Goal: Navigation & Orientation: Find specific page/section

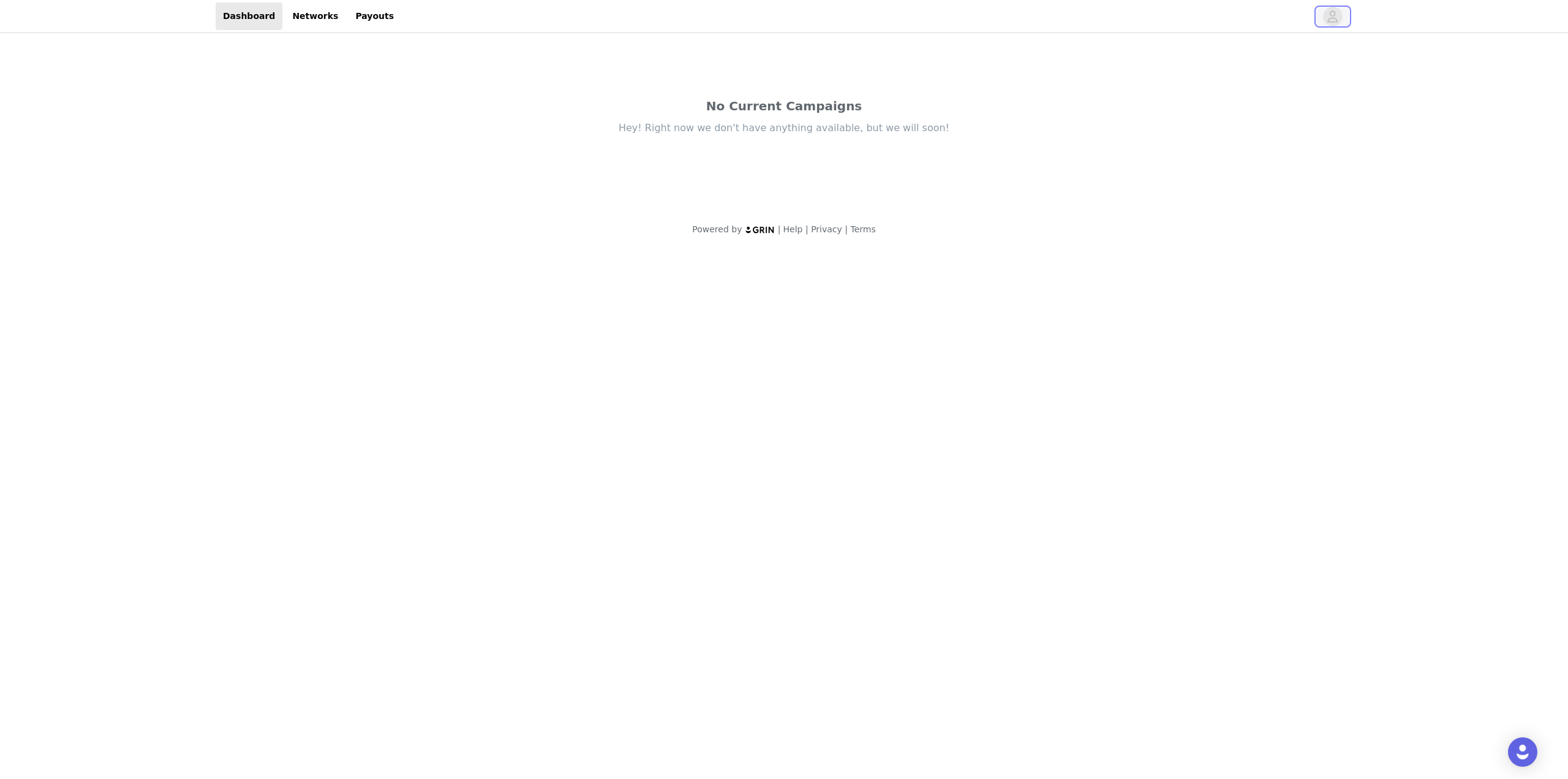
click at [1335, 21] on icon "avatar" at bounding box center [1333, 16] width 10 height 12
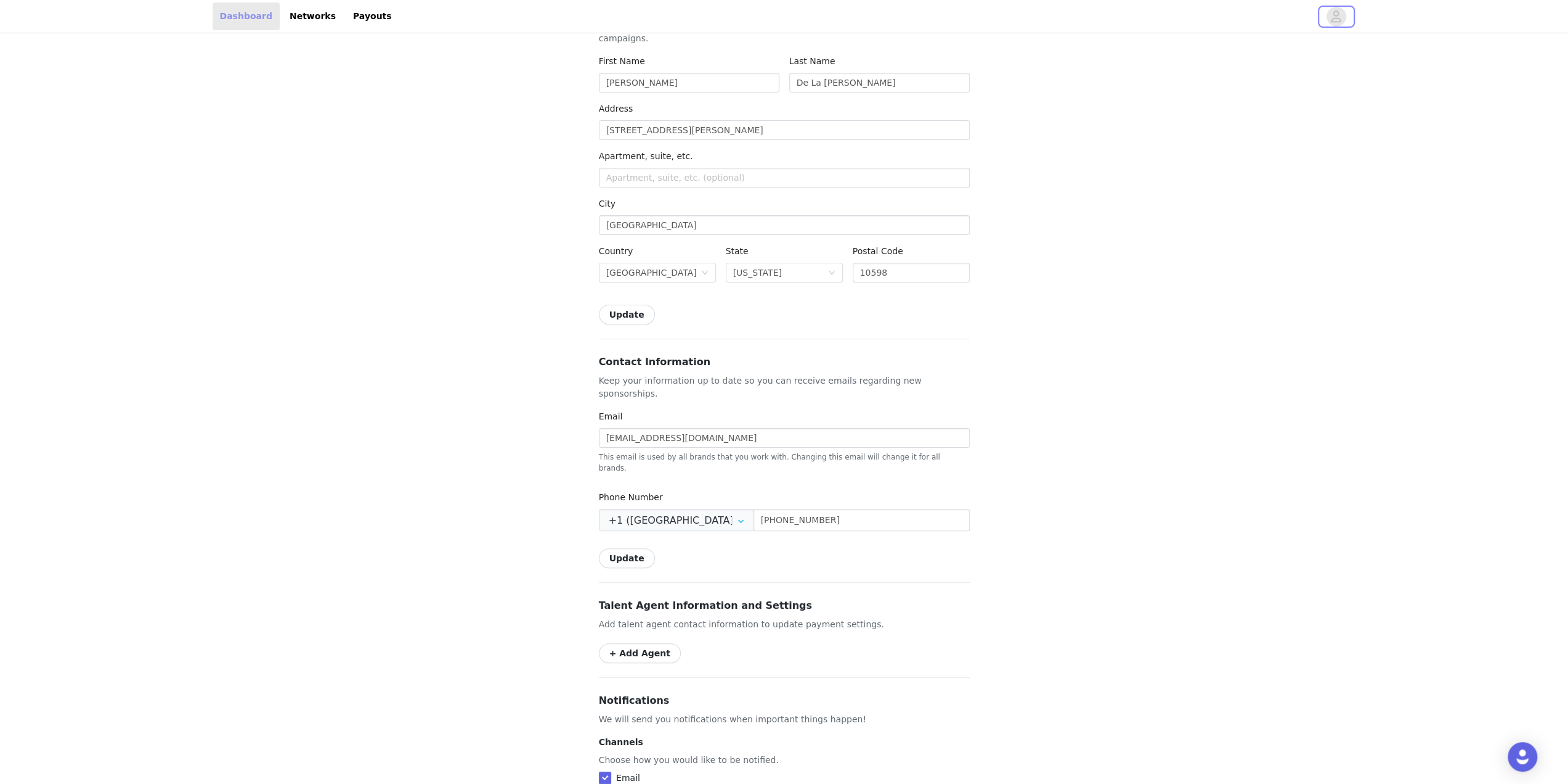
scroll to position [72, 0]
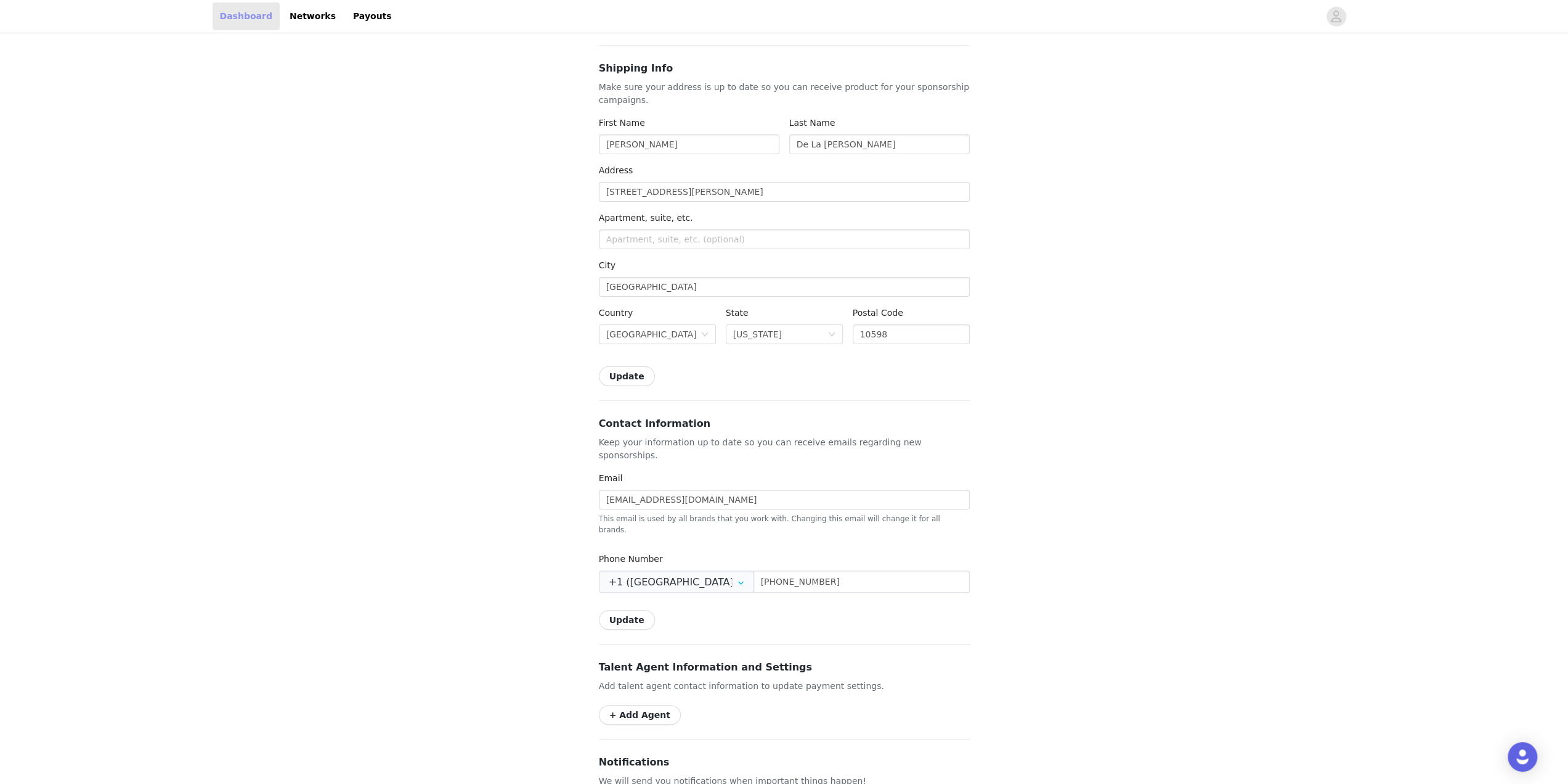
drag, startPoint x: 244, startPoint y: 18, endPoint x: 253, endPoint y: 18, distance: 9.0
click at [244, 18] on link "Dashboard" at bounding box center [246, 17] width 67 height 28
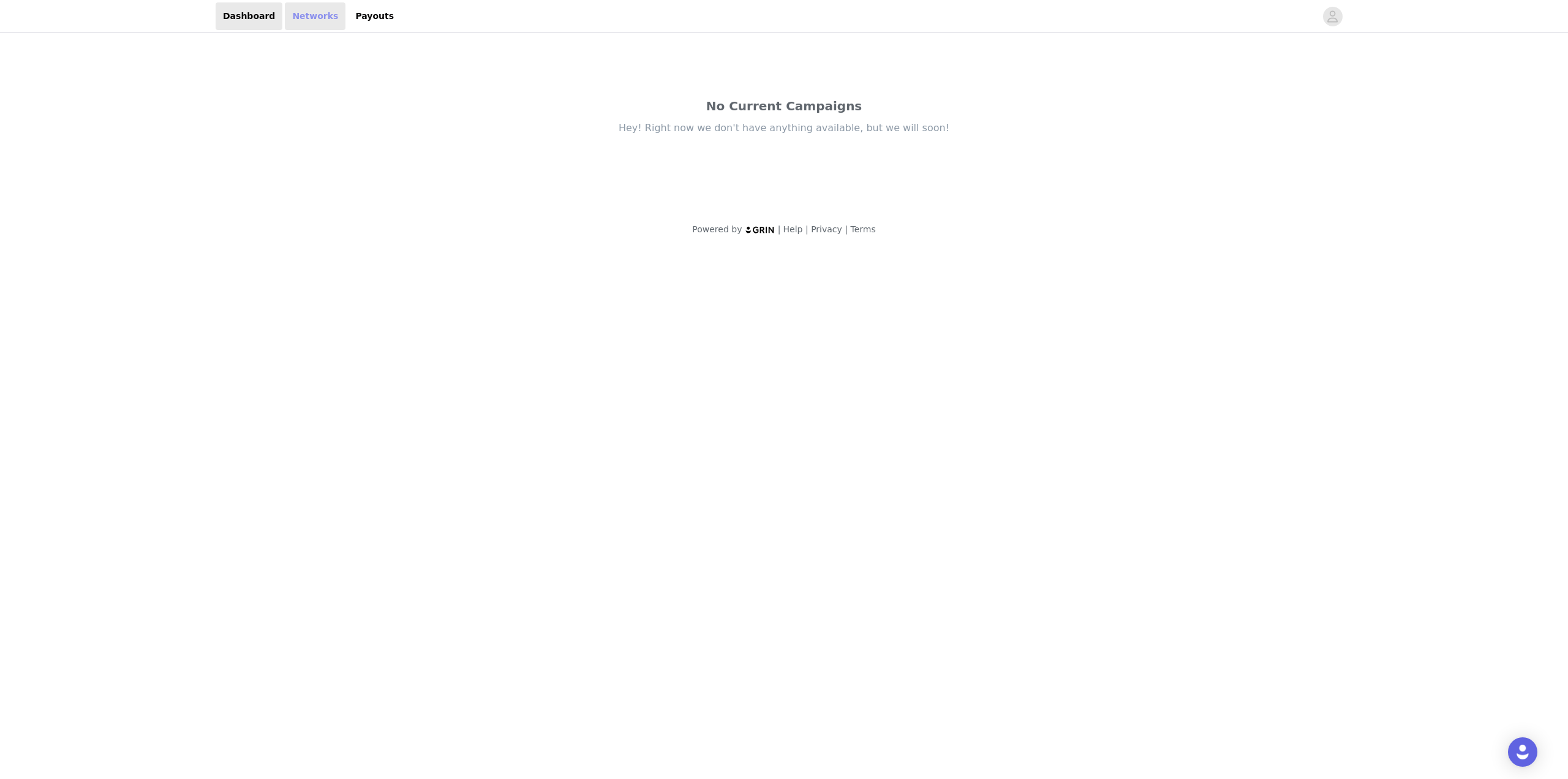
click at [300, 18] on link "Networks" at bounding box center [316, 17] width 61 height 28
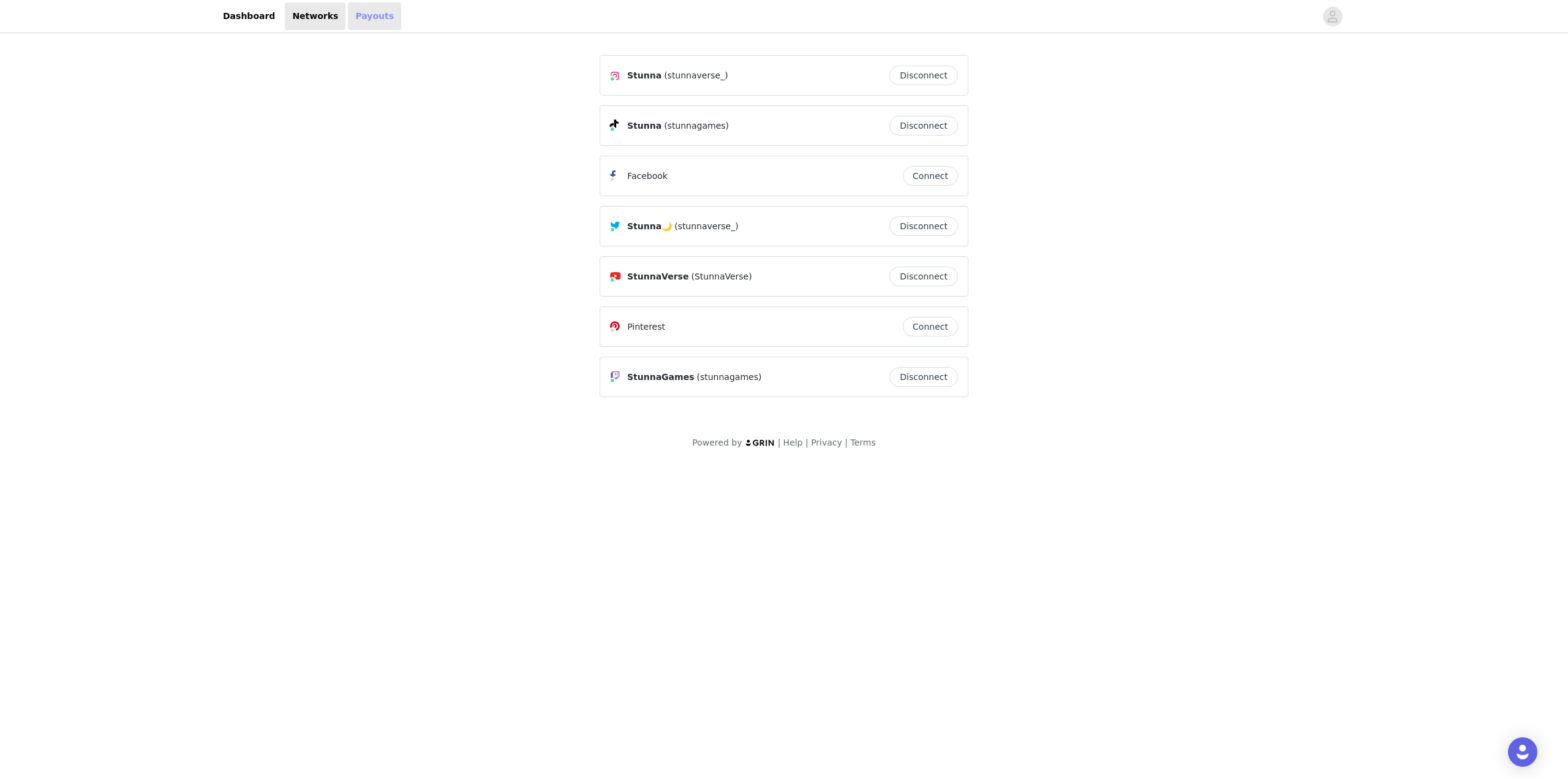
click at [362, 25] on link "Payouts" at bounding box center [375, 17] width 54 height 28
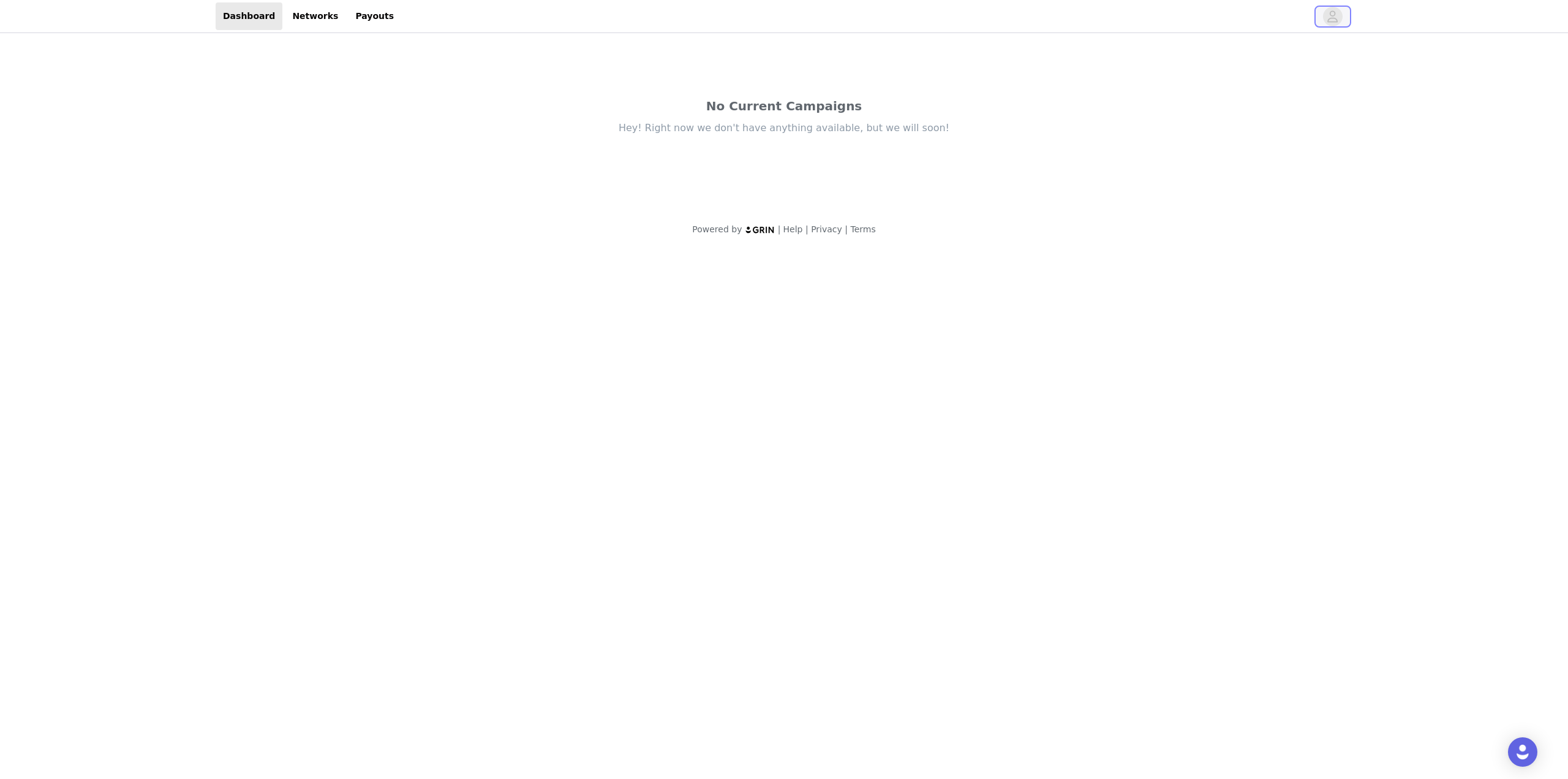
click at [1341, 21] on button "button" at bounding box center [1333, 16] width 34 height 19
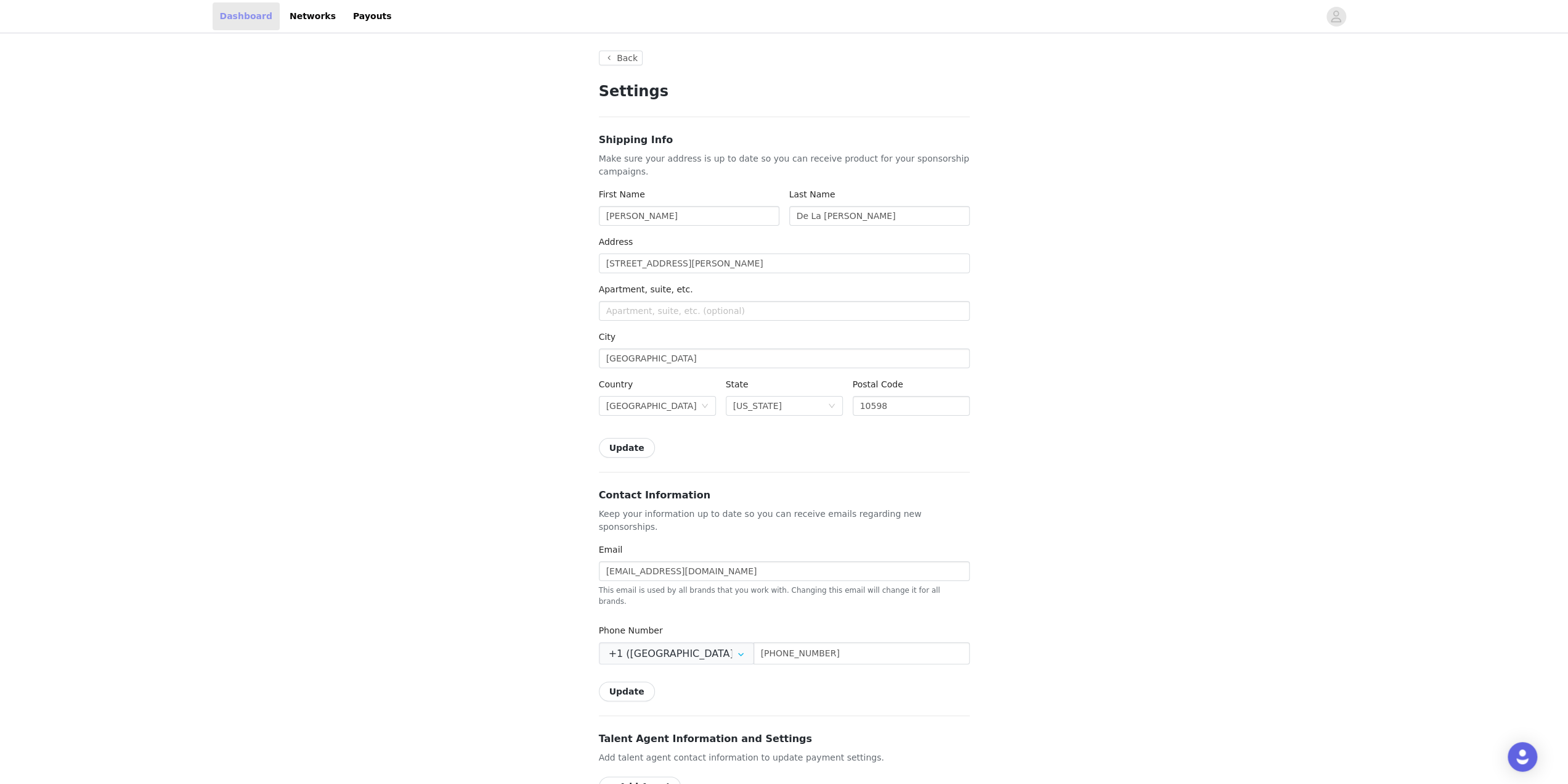
click at [244, 23] on link "Dashboard" at bounding box center [246, 17] width 67 height 28
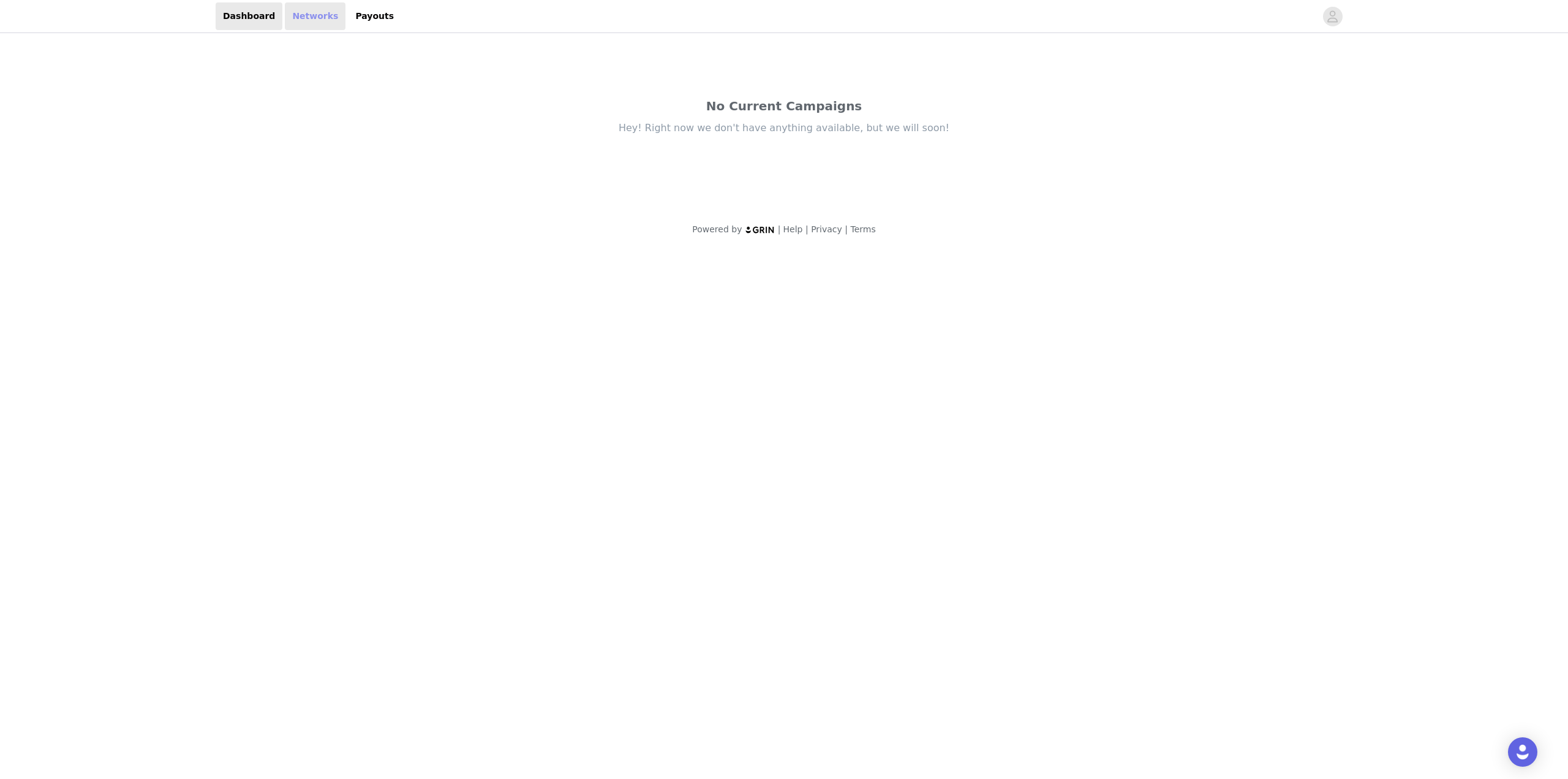
click at [321, 23] on link "Networks" at bounding box center [316, 17] width 61 height 28
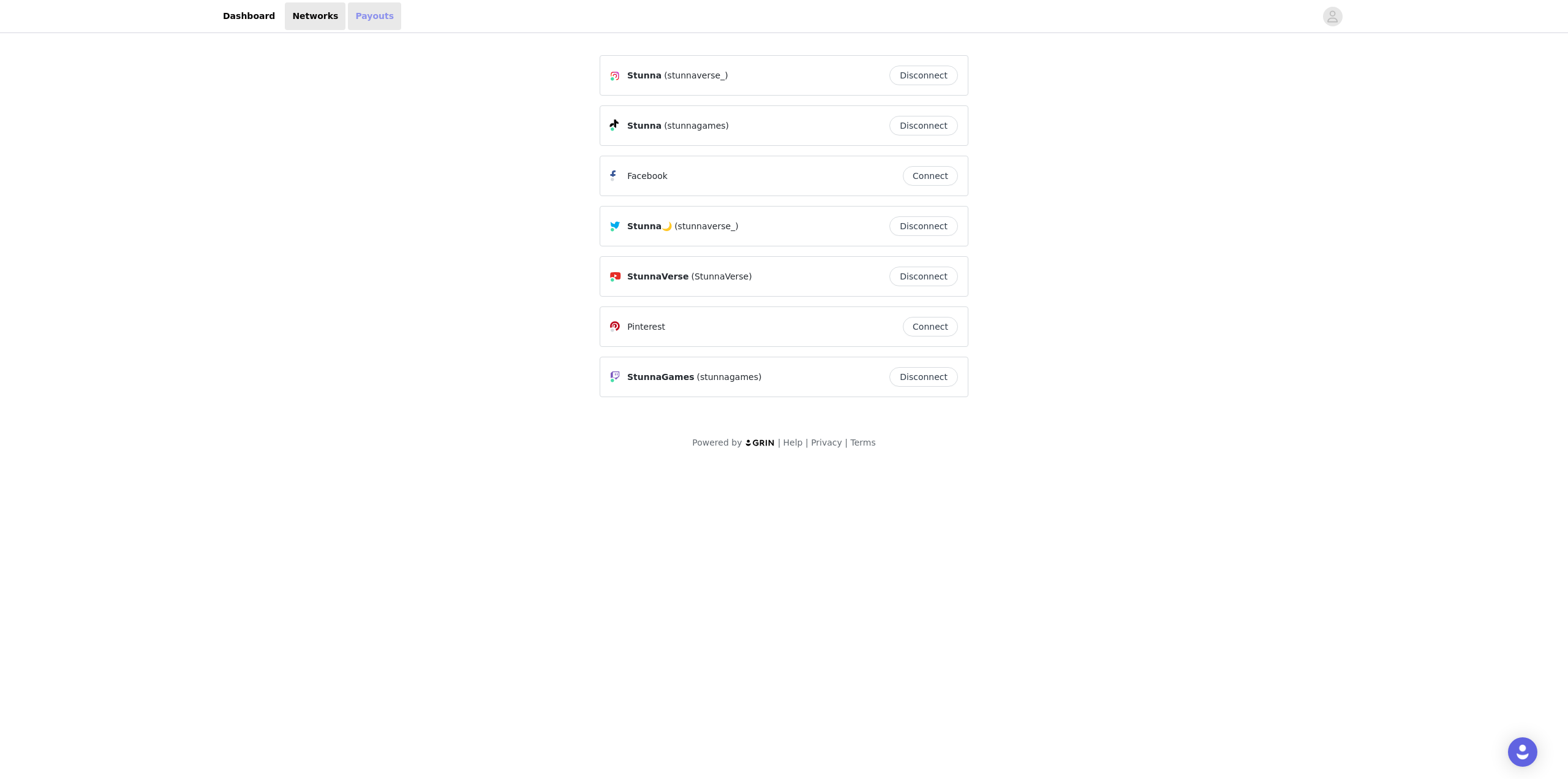
click at [367, 19] on link "Payouts" at bounding box center [375, 17] width 54 height 28
